Goal: Information Seeking & Learning: Learn about a topic

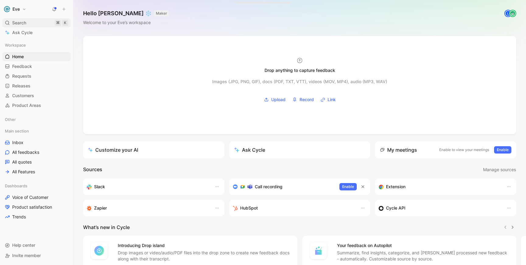
click at [30, 23] on div "Search ⌘ K" at bounding box center [36, 22] width 68 height 9
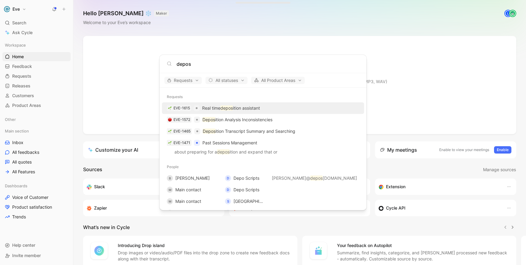
type input "depos"
click at [206, 108] on p "Real time depos ition assistant" at bounding box center [231, 107] width 58 height 7
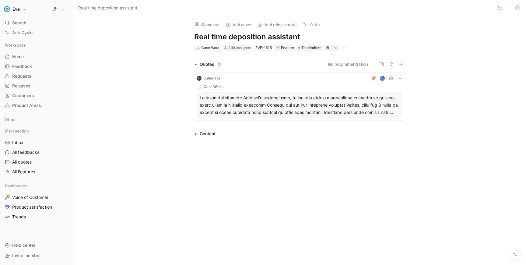
click at [193, 134] on div "Content" at bounding box center [205, 133] width 26 height 7
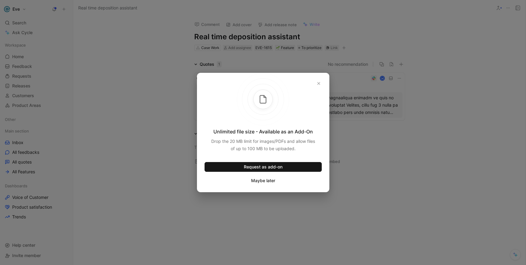
click at [258, 182] on button "Maybe later" at bounding box center [263, 181] width 25 height 8
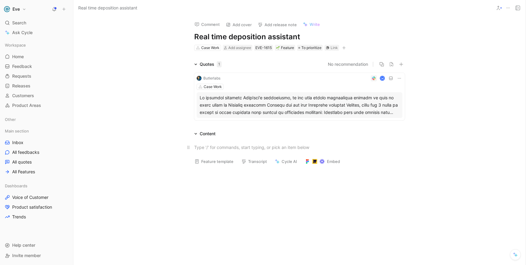
click at [208, 148] on div at bounding box center [299, 147] width 211 height 6
click at [200, 168] on div "Second Chair Demo" at bounding box center [302, 167] width 205 height 6
click at [272, 169] on div "Second Chair Demo" at bounding box center [302, 167] width 205 height 6
click at [231, 167] on link "Second Chair Demo" at bounding box center [220, 167] width 40 height 5
click at [195, 135] on div "Content" at bounding box center [205, 133] width 26 height 7
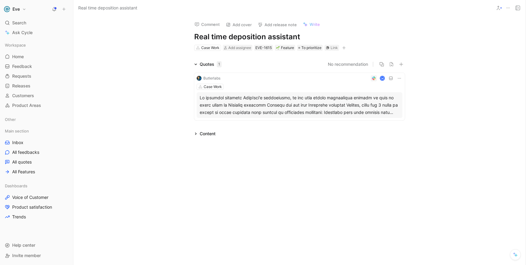
click at [312, 23] on span "Write" at bounding box center [315, 24] width 10 height 5
click at [196, 134] on icon at bounding box center [195, 133] width 3 height 3
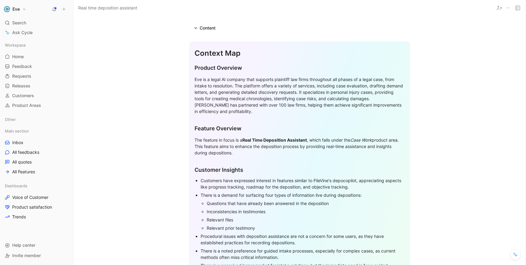
scroll to position [101, 0]
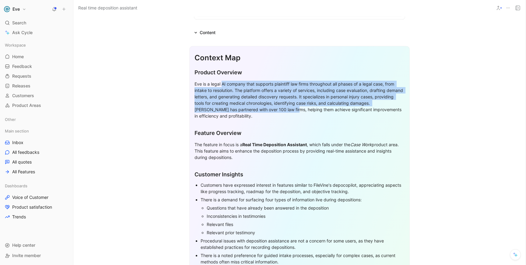
drag, startPoint x: 233, startPoint y: 83, endPoint x: 284, endPoint y: 110, distance: 57.2
click at [285, 110] on div "Eve is a legal AI company that supports plaintiff law firms throughout all phas…" at bounding box center [300, 100] width 210 height 38
click at [274, 100] on div "Eve is a legal AI company that supports plaintiff law firms throughout all phas…" at bounding box center [300, 100] width 210 height 38
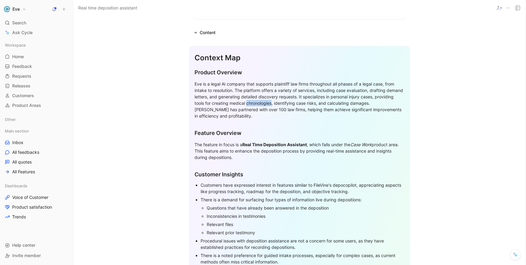
click at [274, 100] on div "Eve is a legal AI company that supports plaintiff law firms throughout all phas…" at bounding box center [300, 100] width 210 height 38
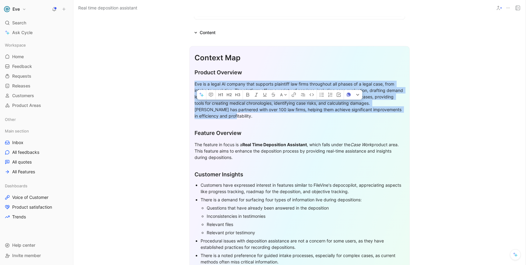
click at [274, 100] on div "Eve is a legal AI company that supports plaintiff law firms throughout all phas…" at bounding box center [300, 100] width 210 height 38
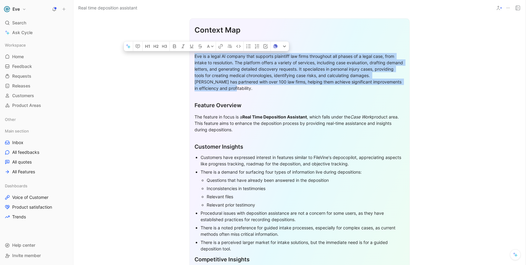
scroll to position [129, 0]
drag, startPoint x: 209, startPoint y: 117, endPoint x: 259, endPoint y: 131, distance: 51.8
click at [259, 131] on div "The feature in focus is a Real Time Deposition Assistant , which falls under th…" at bounding box center [300, 122] width 210 height 19
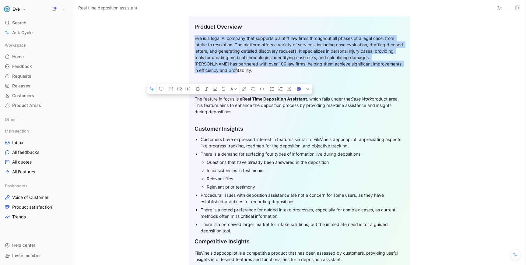
scroll to position [148, 0]
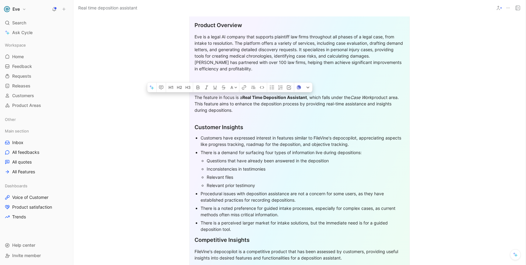
click at [230, 105] on div "The feature in focus is a Real Time Deposition Assistant , which falls under th…" at bounding box center [300, 103] width 210 height 19
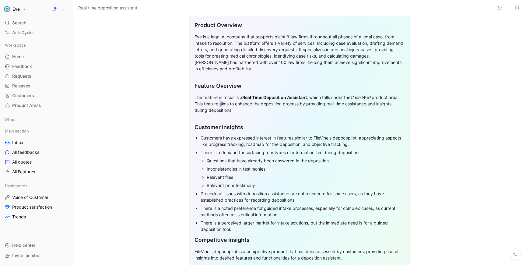
click at [230, 105] on div "The feature in focus is a Real Time Deposition Assistant , which falls under th…" at bounding box center [300, 103] width 210 height 19
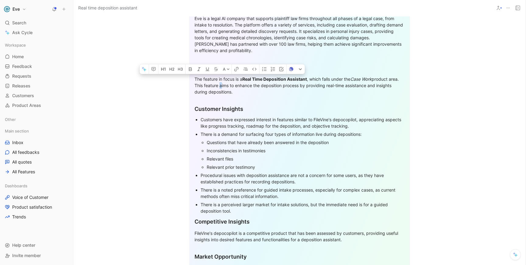
scroll to position [167, 0]
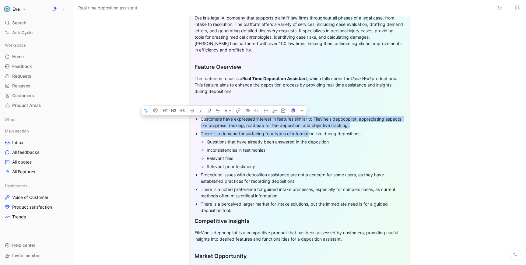
drag, startPoint x: 205, startPoint y: 120, endPoint x: 305, endPoint y: 128, distance: 100.4
click at [310, 130] on ul "Customers have expressed interest in features similar to FileVine's depocopilot…" at bounding box center [300, 165] width 210 height 100
click at [301, 125] on div "Customers have expressed interest in features similar to FileVine's depocopilot…" at bounding box center [303, 122] width 204 height 13
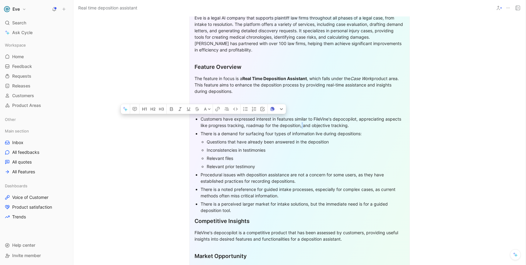
click at [301, 125] on div "Customers have expressed interest in features similar to FileVine's depocopilot…" at bounding box center [303, 122] width 204 height 13
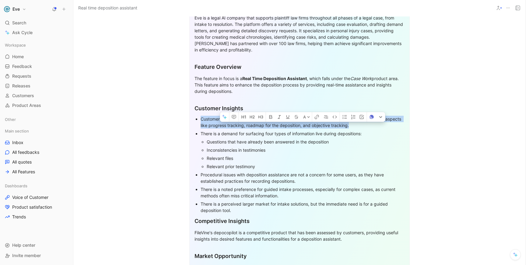
click at [301, 125] on div "Customers have expressed interest in features similar to FileVine's depocopilot…" at bounding box center [303, 122] width 204 height 13
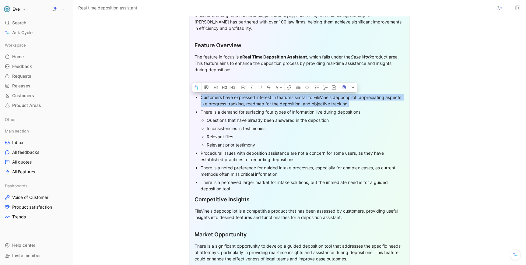
scroll to position [190, 0]
click at [240, 106] on p "Customers have expressed interest in features similar to FileVine's depocopilot…" at bounding box center [303, 99] width 204 height 15
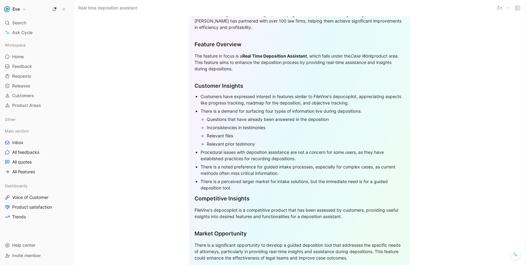
click at [240, 106] on p "Customers have expressed interest in features similar to FileVine's depocopilot…" at bounding box center [303, 99] width 204 height 15
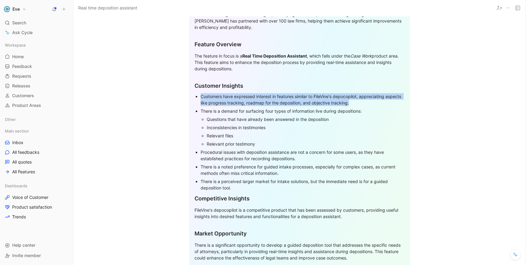
click at [240, 106] on p "Customers have expressed interest in features similar to FileVine's depocopilot…" at bounding box center [303, 99] width 204 height 15
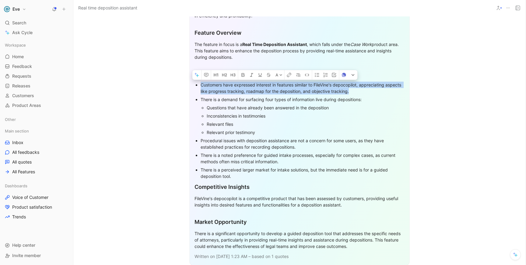
scroll to position [202, 0]
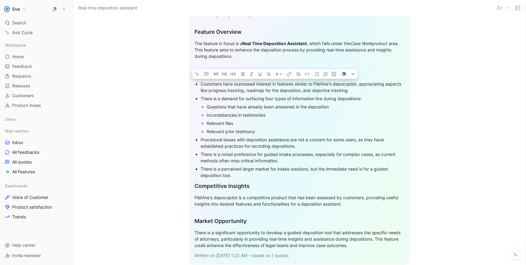
click at [238, 100] on div "There is a demand for surfacing four types of information live during depositio…" at bounding box center [303, 98] width 204 height 6
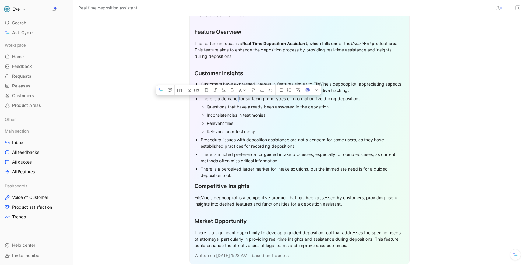
click at [238, 100] on div "There is a demand for surfacing four types of information live during depositio…" at bounding box center [303, 98] width 204 height 6
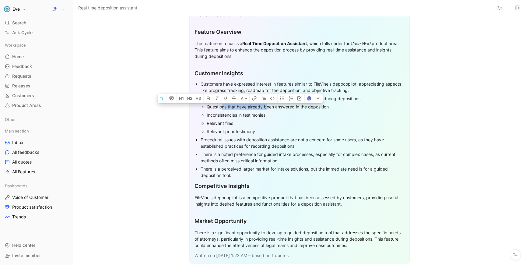
drag, startPoint x: 221, startPoint y: 110, endPoint x: 267, endPoint y: 110, distance: 46.0
click at [267, 110] on div "Questions that have already been answered in the deposition" at bounding box center [306, 107] width 198 height 6
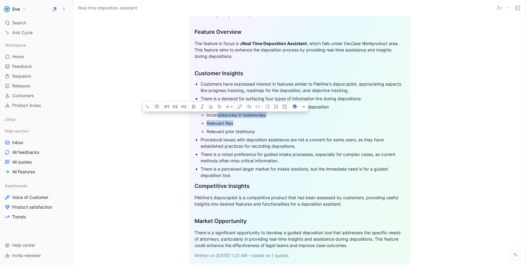
drag, startPoint x: 235, startPoint y: 117, endPoint x: 256, endPoint y: 124, distance: 22.2
click at [256, 124] on ul "Questions that have already been answered in the deposition Inconsistencies in …" at bounding box center [303, 119] width 204 height 33
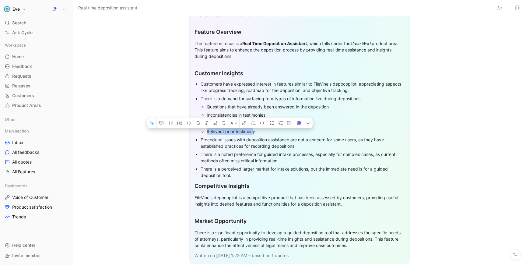
drag, startPoint x: 254, startPoint y: 129, endPoint x: 223, endPoint y: 128, distance: 31.1
click at [223, 128] on div "Relevant prior testimony" at bounding box center [306, 131] width 198 height 6
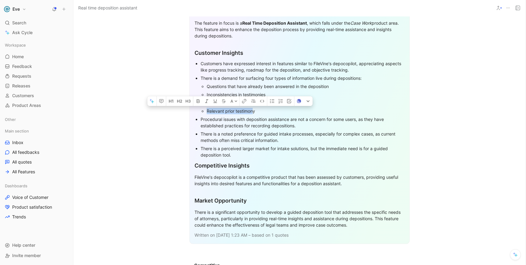
scroll to position [219, 0]
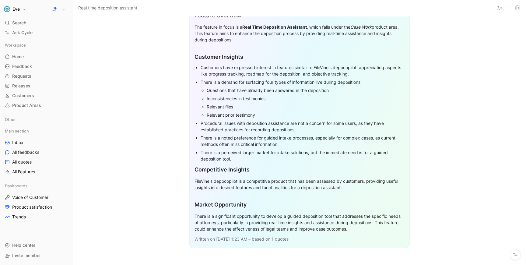
click at [229, 123] on div "Procedural issues with deposition assistance are not a concern for some users, …" at bounding box center [303, 126] width 204 height 13
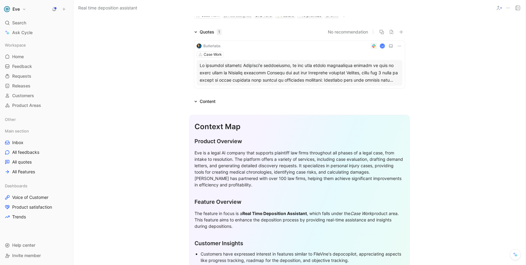
scroll to position [0, 0]
